Goal: Book appointment/travel/reservation

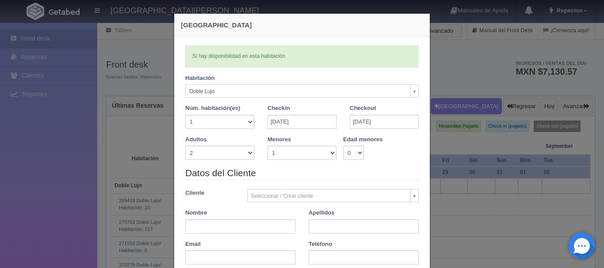
select select "577"
select select "2"
select select "1"
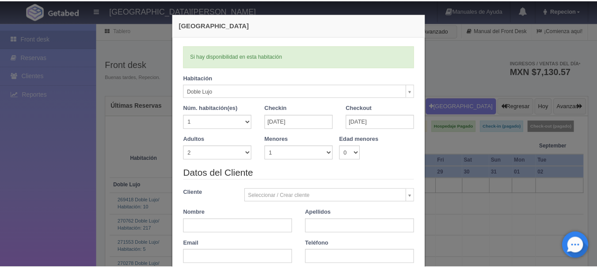
scroll to position [88, 0]
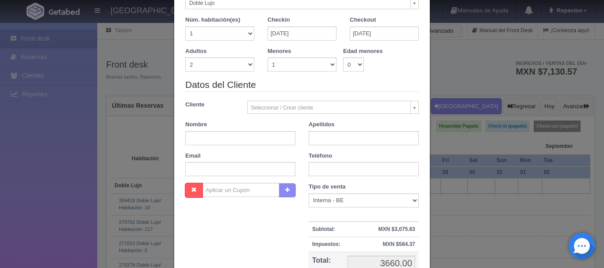
click at [53, 186] on div "Nueva Reserva Verficando disponibilidad Si hay disponibilidad en esta habitació…" at bounding box center [302, 134] width 604 height 268
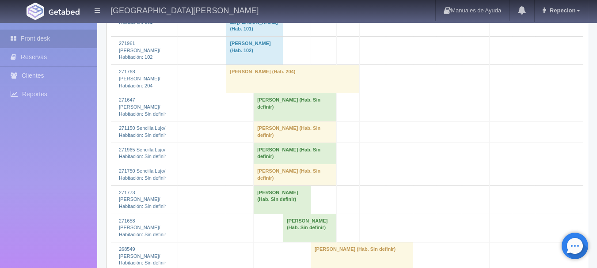
scroll to position [973, 0]
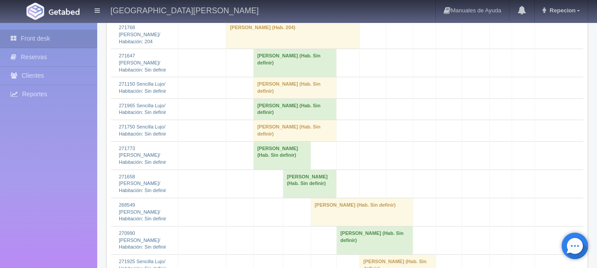
click at [261, 99] on td "DANIEL ZARANGO (Hab. Sin definir)" at bounding box center [295, 87] width 83 height 21
click at [284, 99] on td "DANIEL ZARANGO (Hab. Sin definir)" at bounding box center [295, 87] width 83 height 21
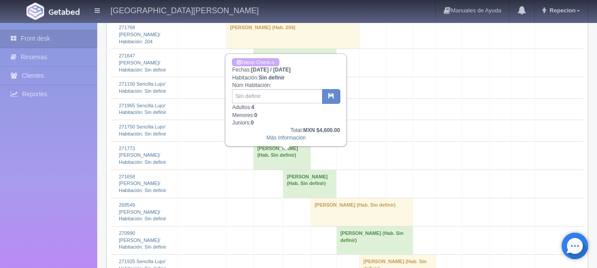
click at [284, 99] on td "DANIEL ZARANGO (Hab. Sin definir)" at bounding box center [295, 87] width 83 height 21
click at [279, 99] on td "DANIEL ZARANGO (Hab. Sin definir)" at bounding box center [295, 87] width 83 height 21
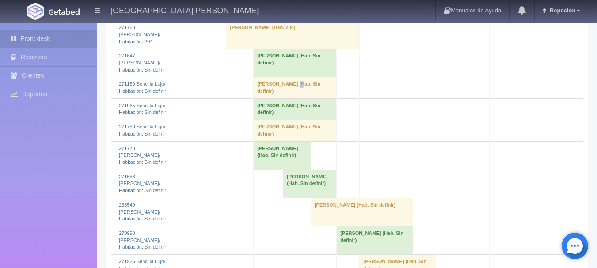
click at [279, 99] on td "DANIEL ZARANGO (Hab. Sin definir)" at bounding box center [295, 87] width 83 height 21
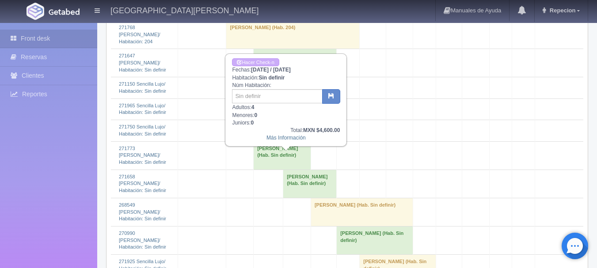
click at [266, 99] on td "DANIEL ZARANGO (Hab. Sin definir)" at bounding box center [295, 87] width 83 height 21
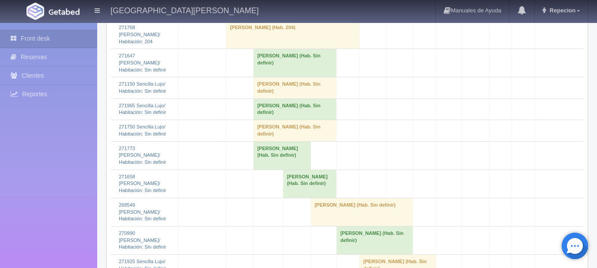
click at [266, 99] on td "DANIEL ZARANGO (Hab. Sin definir)" at bounding box center [295, 87] width 83 height 21
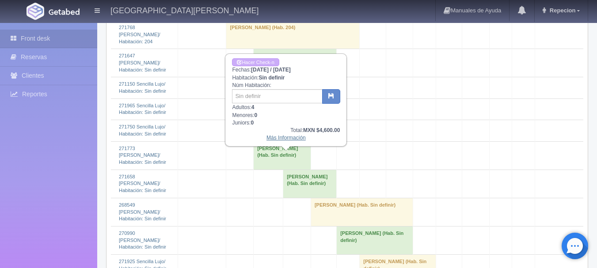
click at [292, 140] on link "Más Información" at bounding box center [286, 138] width 39 height 6
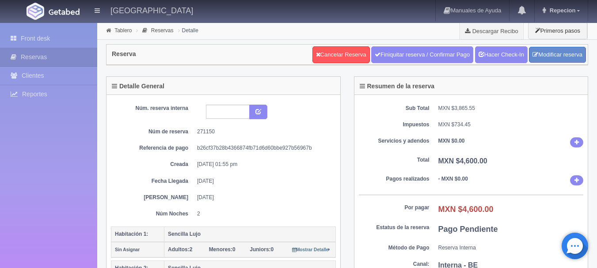
scroll to position [44, 0]
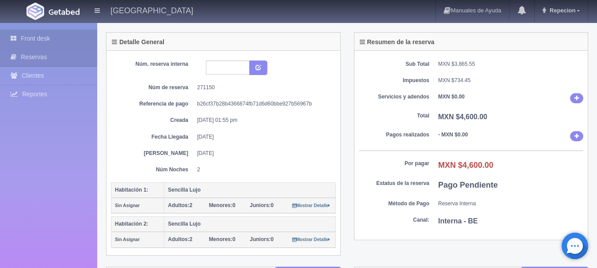
click at [56, 44] on link "Front desk" at bounding box center [48, 39] width 97 height 18
